Goal: Task Accomplishment & Management: Manage account settings

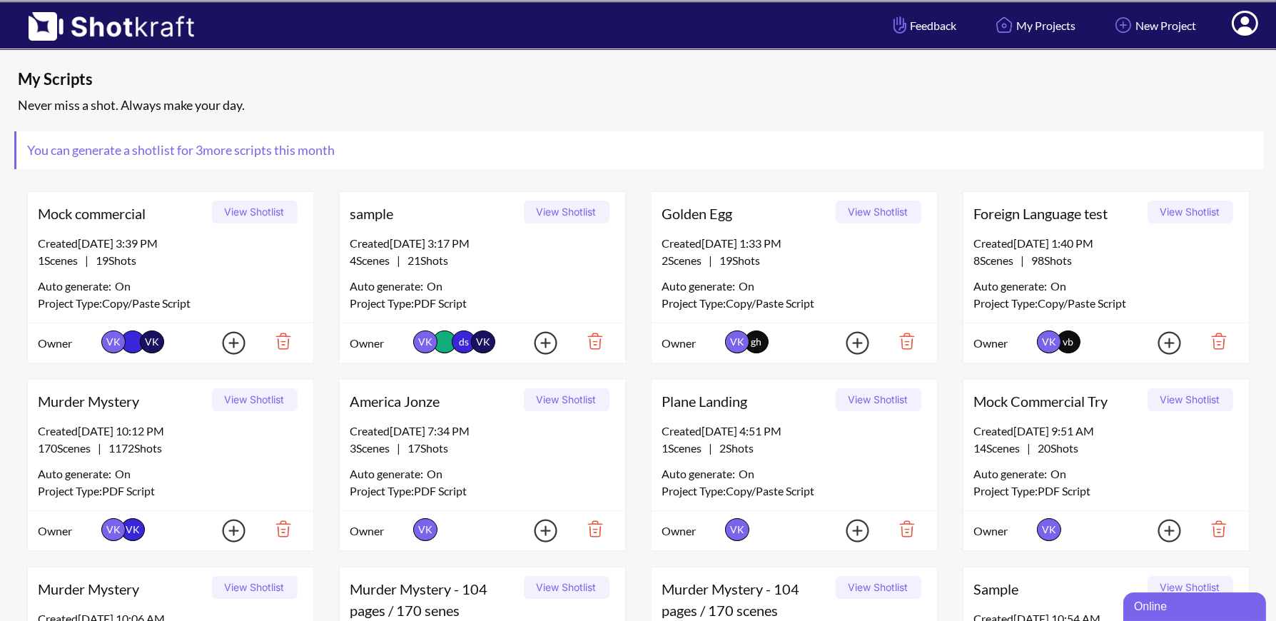
click at [1248, 16] on icon at bounding box center [1244, 23] width 26 height 25
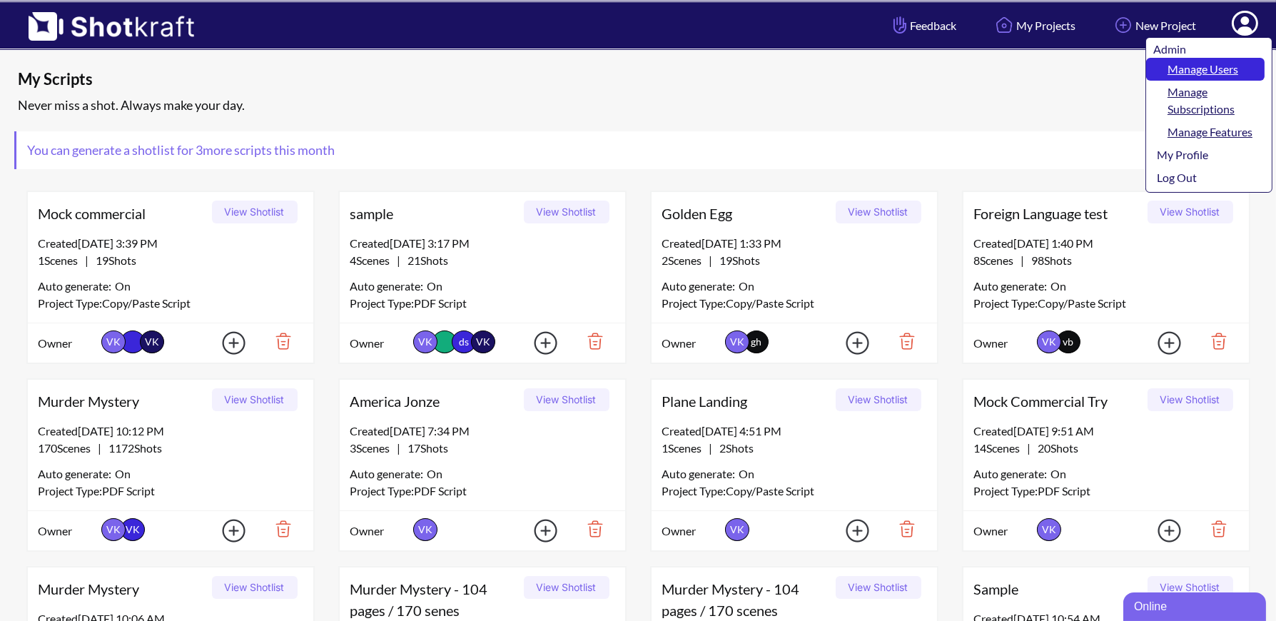
click at [1228, 63] on link "Manage Users" at bounding box center [1205, 69] width 118 height 23
